Goal: Task Accomplishment & Management: Manage account settings

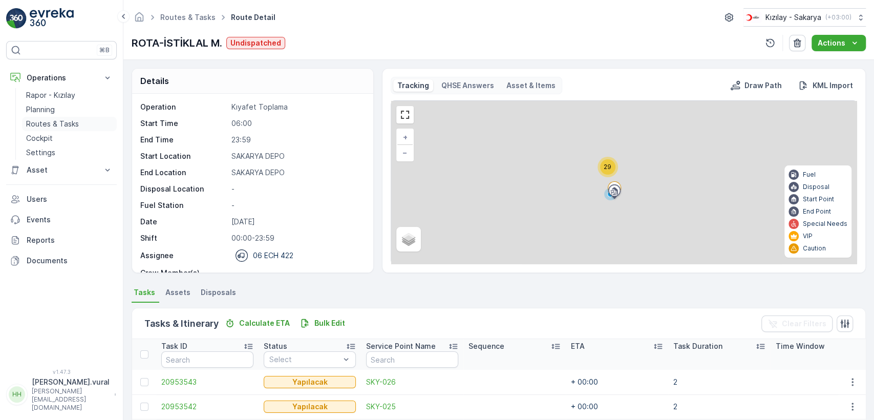
scroll to position [243, 0]
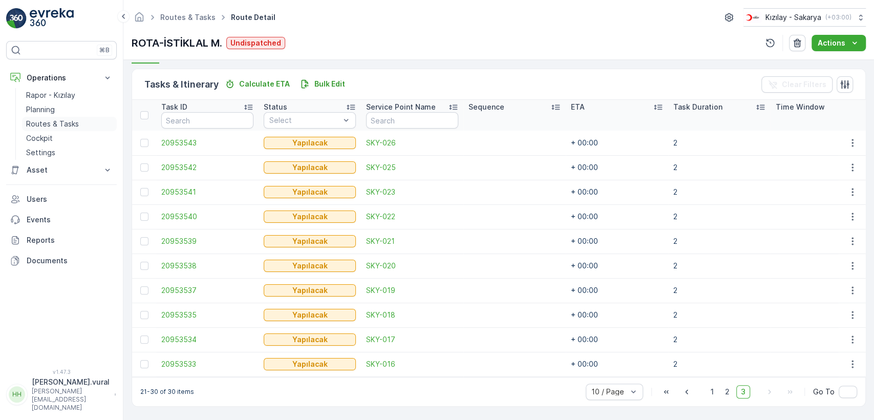
click at [74, 123] on p "Routes & Tasks" at bounding box center [52, 124] width 53 height 10
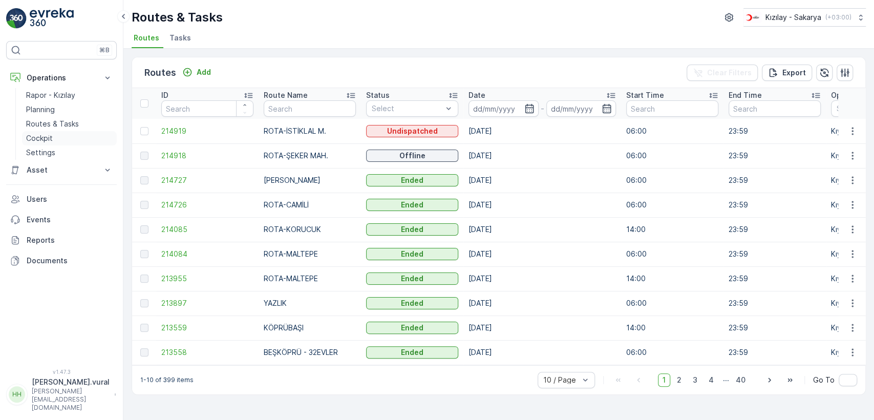
click at [67, 137] on link "Cockpit" at bounding box center [69, 138] width 95 height 14
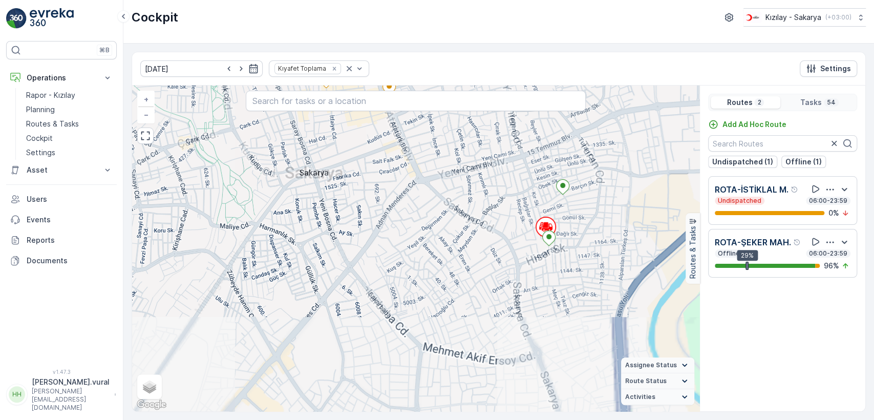
drag, startPoint x: 522, startPoint y: 233, endPoint x: 507, endPoint y: 237, distance: 16.0
click at [512, 237] on div "2 2 2 2 2 3 8 2 3 3 5 4 3 2 2 2 2 2 2 2 2 2 2 2 + − Satellite Roadmap Terrain H…" at bounding box center [415, 249] width 567 height 326
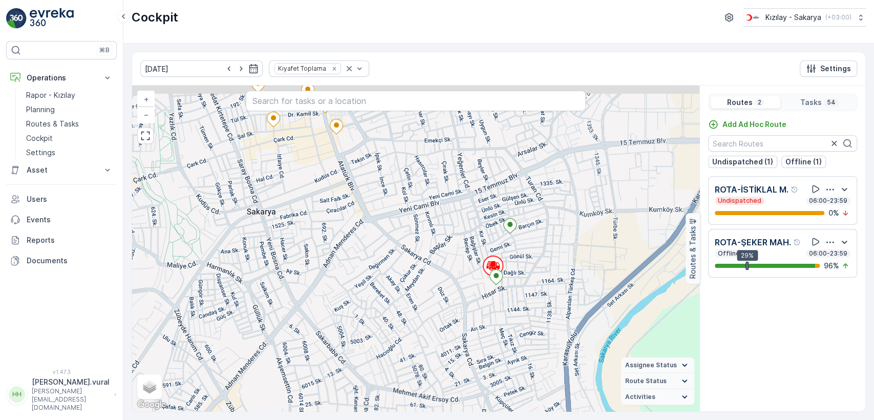
drag, startPoint x: 515, startPoint y: 221, endPoint x: 467, endPoint y: 251, distance: 56.4
click at [471, 251] on div "2 2 2 2 2 2 2 2 2 2 + − Satellite Roadmap Terrain Hybrid Leaflet Keyboard short…" at bounding box center [415, 249] width 567 height 326
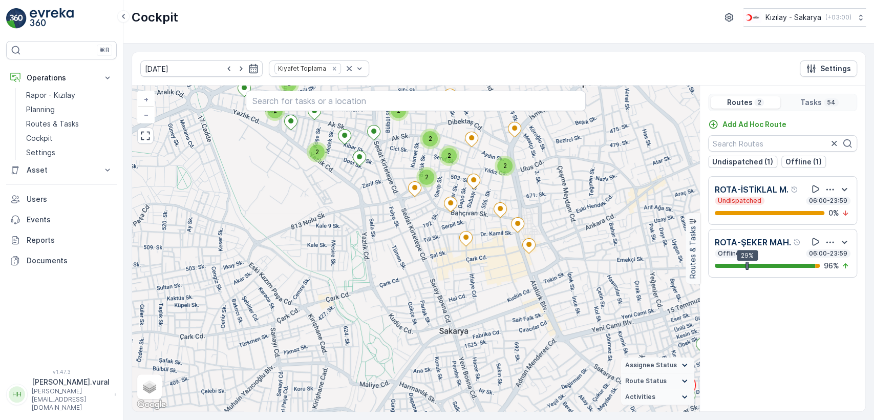
drag, startPoint x: 381, startPoint y: 218, endPoint x: 369, endPoint y: 240, distance: 25.2
click at [372, 239] on div "2 2 2 2 2 2 2 2 2 2 + − Satellite Roadmap Terrain Hybrid Leaflet Keyboard short…" at bounding box center [415, 249] width 567 height 326
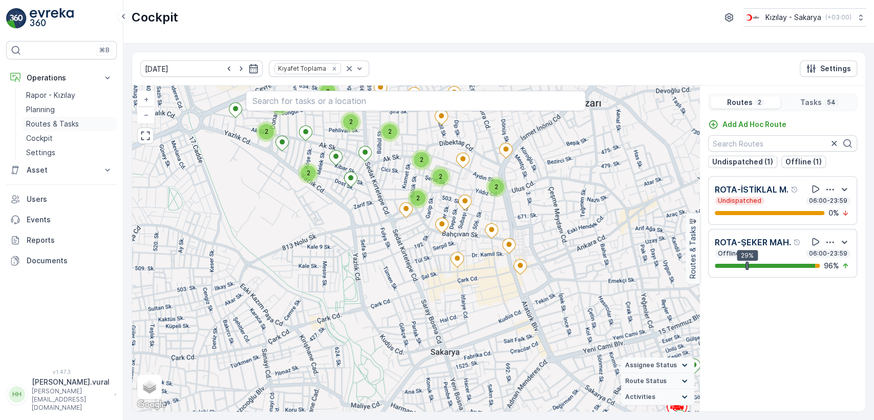
click at [26, 121] on p "Routes & Tasks" at bounding box center [52, 124] width 53 height 10
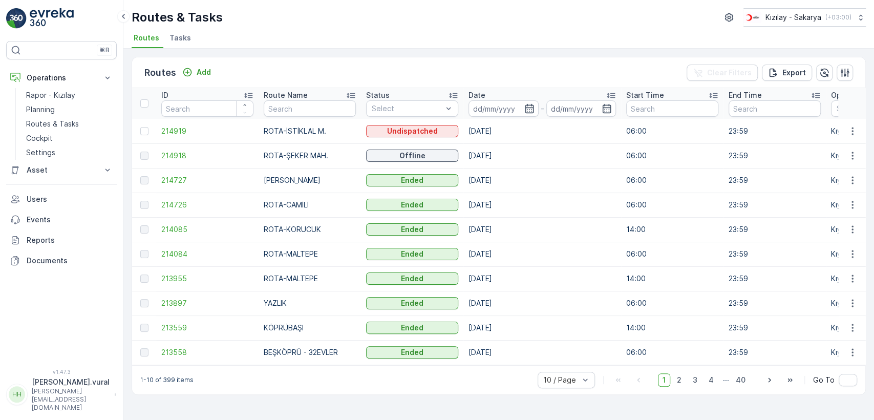
click at [854, 164] on td at bounding box center [852, 155] width 28 height 25
click at [853, 156] on icon "button" at bounding box center [853, 156] width 10 height 10
click at [847, 174] on span "See More Details" at bounding box center [828, 171] width 59 height 10
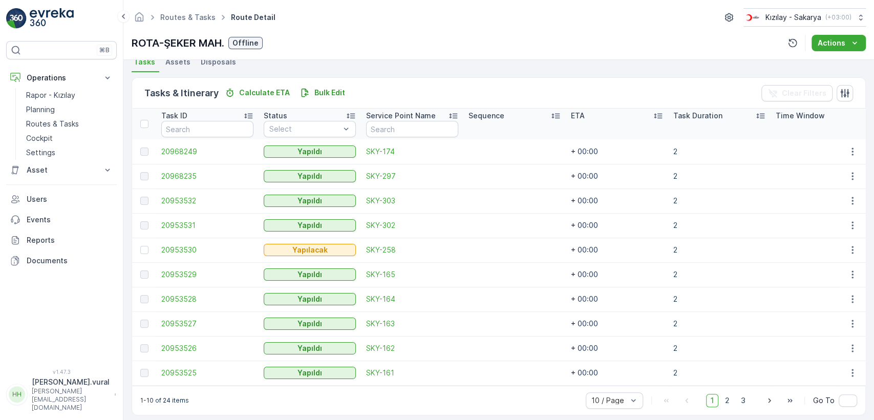
scroll to position [243, 0]
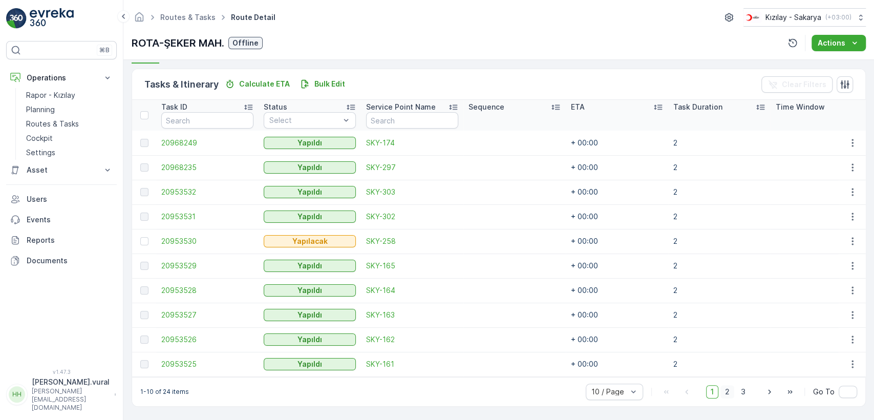
click at [726, 394] on span "2" at bounding box center [728, 391] width 14 height 13
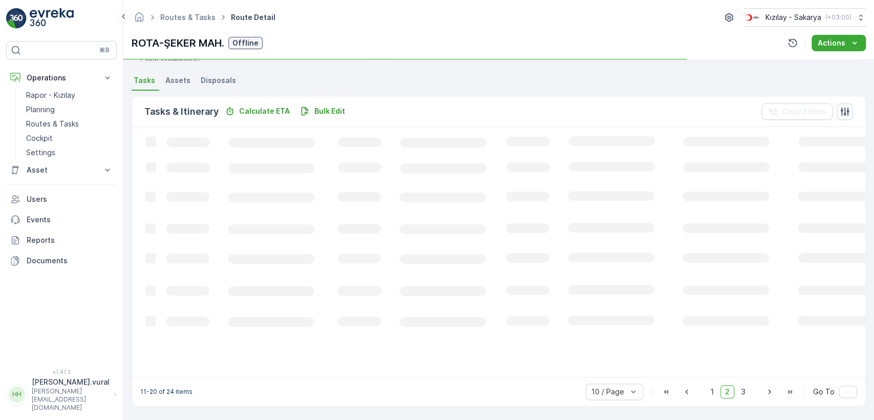
scroll to position [212, 0]
click at [739, 394] on span "3" at bounding box center [743, 391] width 14 height 13
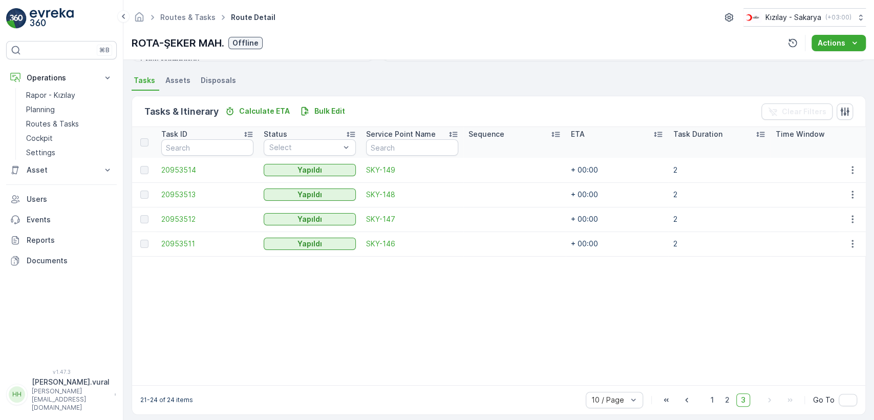
scroll to position [225, 0]
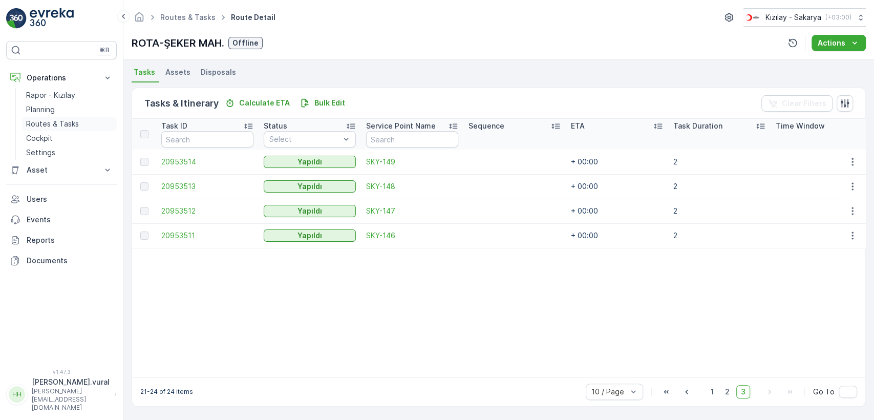
click at [58, 121] on p "Routes & Tasks" at bounding box center [52, 124] width 53 height 10
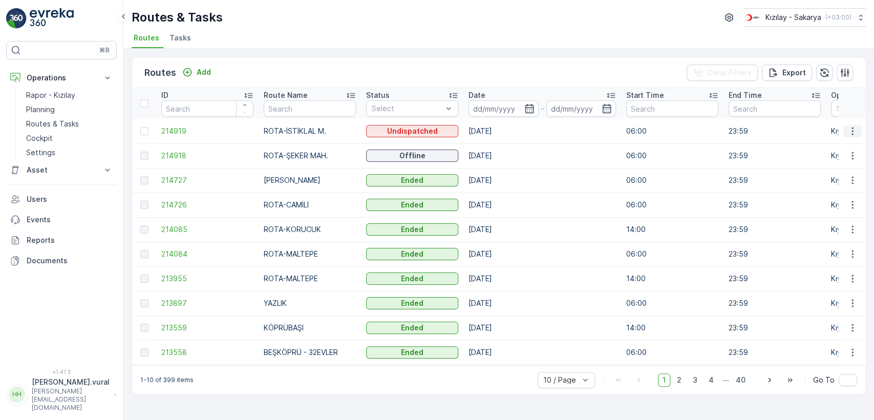
drag, startPoint x: 860, startPoint y: 136, endPoint x: 856, endPoint y: 131, distance: 6.3
click at [856, 131] on icon "button" at bounding box center [853, 131] width 10 height 10
click at [835, 145] on span "See More Details" at bounding box center [828, 146] width 59 height 10
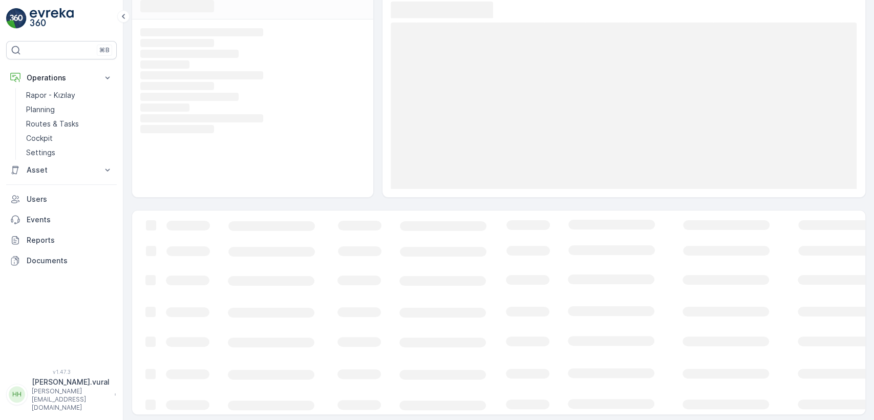
scroll to position [53, 0]
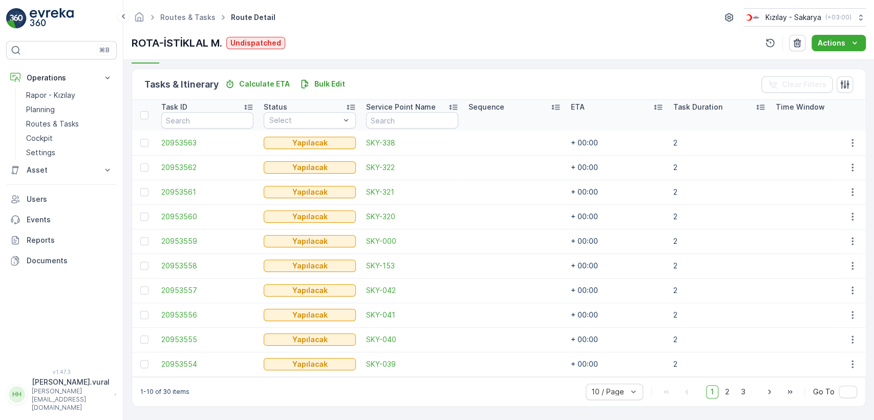
scroll to position [243, 0]
click at [852, 237] on icon "button" at bounding box center [853, 241] width 10 height 10
click at [824, 307] on div "Delete" at bounding box center [835, 314] width 77 height 14
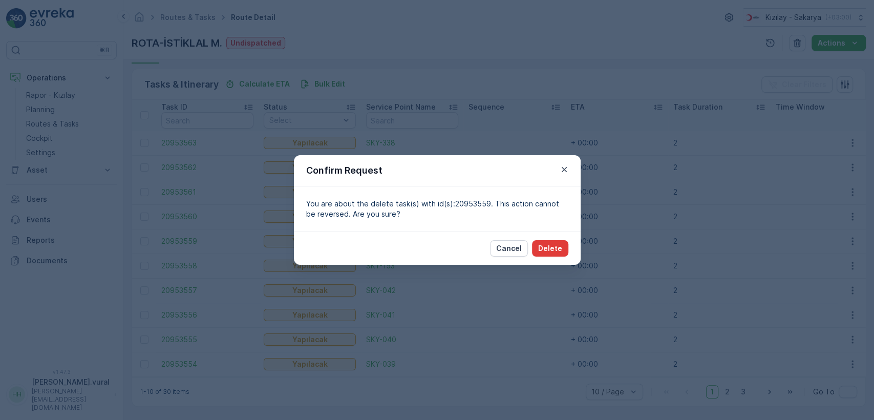
click at [566, 251] on button "Delete" at bounding box center [550, 248] width 36 height 16
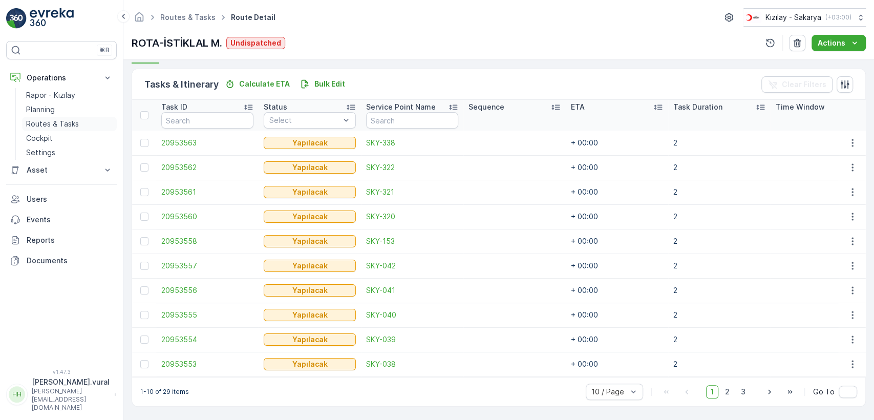
click at [81, 117] on link "Routes & Tasks" at bounding box center [69, 124] width 95 height 14
